Goal: Information Seeking & Learning: Learn about a topic

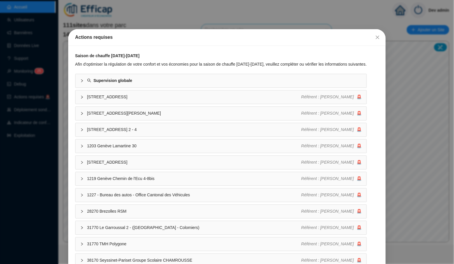
click at [156, 14] on div "Actions requises Saison de chauffe [DATE]-[DATE] Afin d'optimiser la régulation…" at bounding box center [227, 132] width 454 height 264
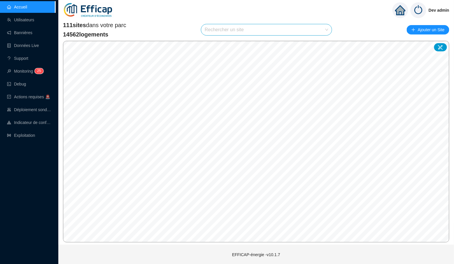
click at [225, 29] on input "search" at bounding box center [264, 29] width 118 height 11
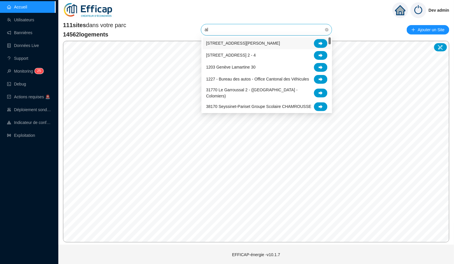
type input "alb"
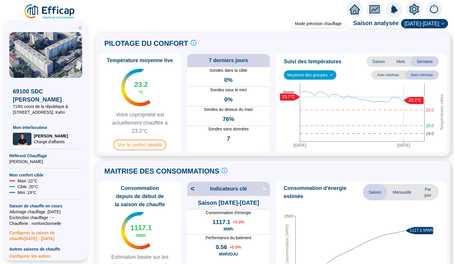
scroll to position [63, 0]
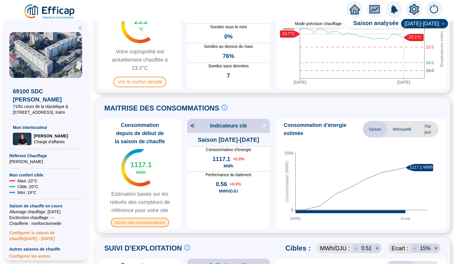
click at [154, 222] on span "Suivre mes consommations" at bounding box center [140, 222] width 58 height 9
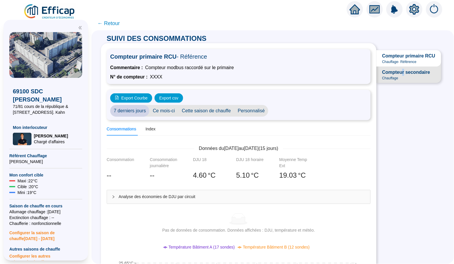
click at [403, 72] on span "Compteur secondaire" at bounding box center [407, 72] width 48 height 7
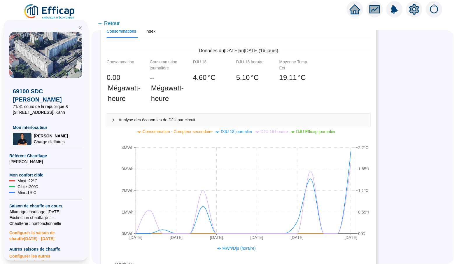
scroll to position [97, 0]
click at [111, 116] on div "Analyse des économies de DJU par circuit" at bounding box center [239, 120] width 264 height 13
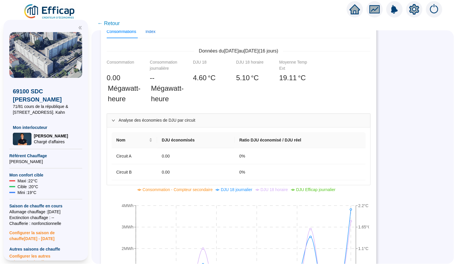
click at [156, 30] on div "Index" at bounding box center [151, 32] width 10 height 6
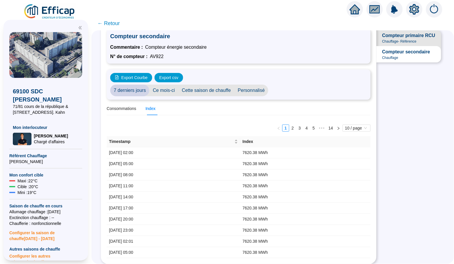
scroll to position [0, 0]
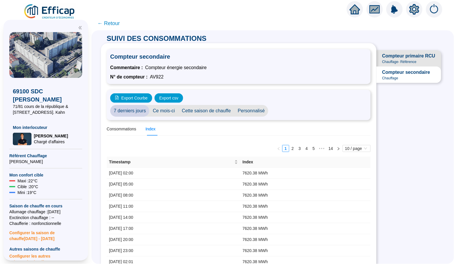
click at [396, 61] on span "Chauffage - Référence" at bounding box center [400, 62] width 34 height 5
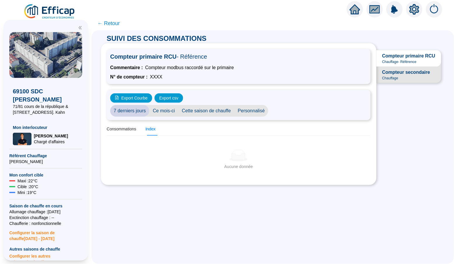
click at [413, 9] on icon "setting" at bounding box center [415, 8] width 10 height 9
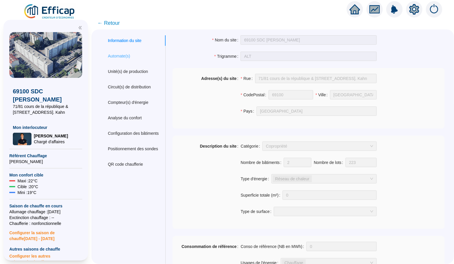
click at [128, 60] on div "Automate(s)" at bounding box center [133, 56] width 65 height 11
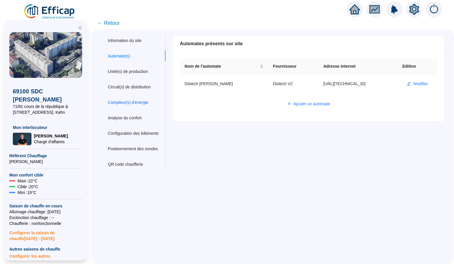
click at [135, 100] on div "Compteur(s) d'énergie" at bounding box center [128, 103] width 41 height 6
